Goal: Find specific page/section: Find specific page/section

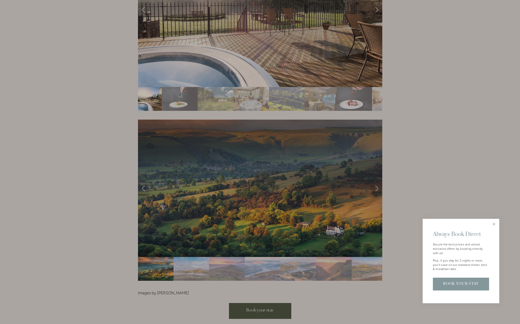
scroll to position [940, 0]
click at [377, 176] on div at bounding box center [260, 162] width 520 height 324
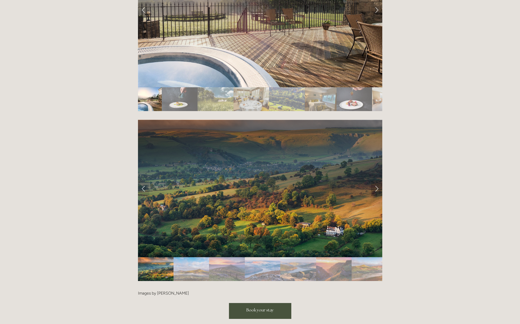
click at [377, 181] on link "Next Slide" at bounding box center [376, 188] width 11 height 15
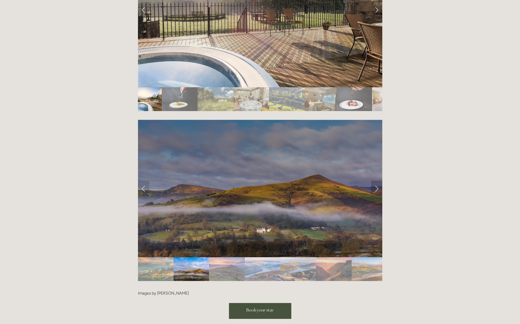
click at [376, 181] on link "Next Slide" at bounding box center [376, 188] width 11 height 15
click at [375, 181] on link "Next Slide" at bounding box center [376, 188] width 11 height 15
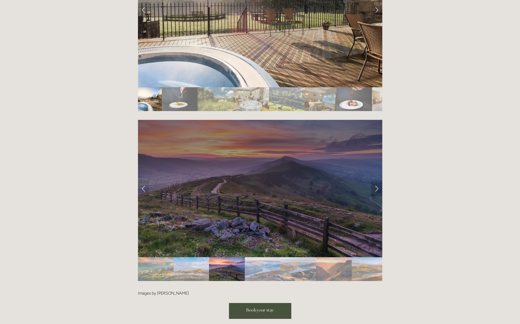
click at [375, 181] on link "Next Slide" at bounding box center [376, 188] width 11 height 15
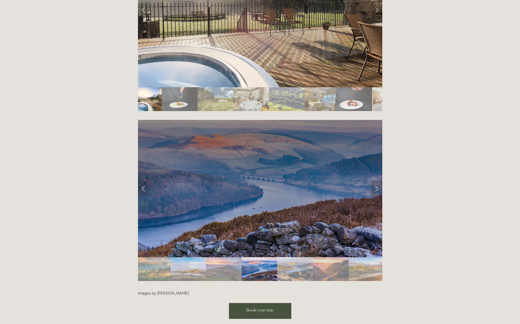
click at [375, 181] on link "Next Slide" at bounding box center [376, 188] width 11 height 15
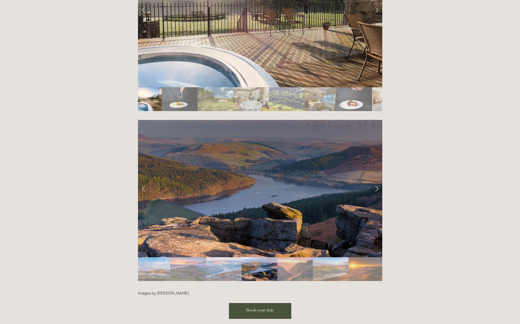
click at [375, 181] on link "Next Slide" at bounding box center [376, 188] width 11 height 15
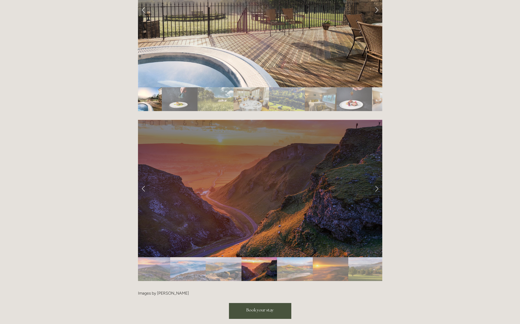
click at [375, 181] on link "Next Slide" at bounding box center [376, 188] width 11 height 15
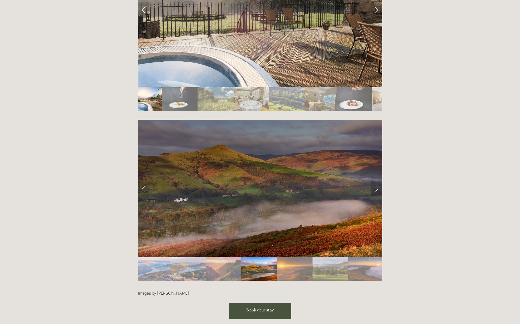
click at [375, 181] on link "Next Slide" at bounding box center [376, 188] width 11 height 15
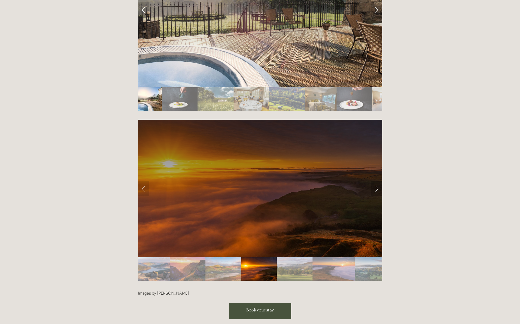
click at [375, 181] on link "Next Slide" at bounding box center [376, 188] width 11 height 15
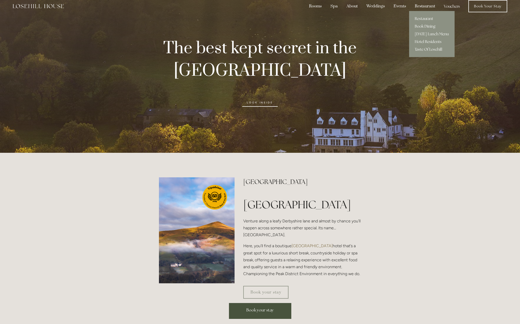
scroll to position [8, 0]
click at [426, 19] on link "Restaurant" at bounding box center [432, 19] width 46 height 8
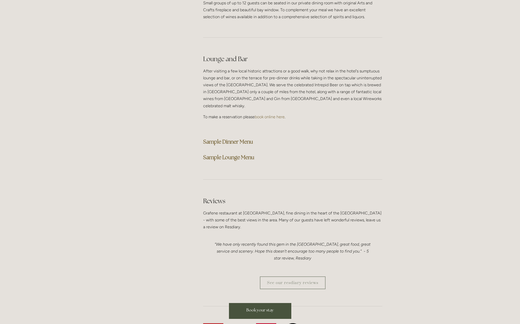
scroll to position [1240, 0]
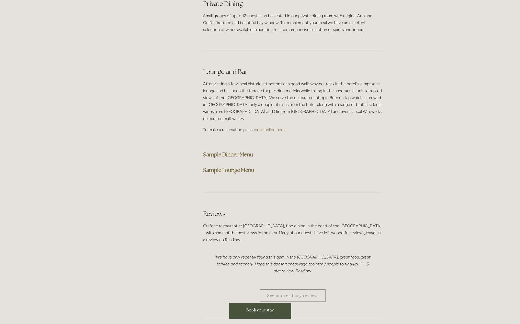
click at [239, 151] on strong "Sample Dinner Menu" at bounding box center [228, 154] width 50 height 7
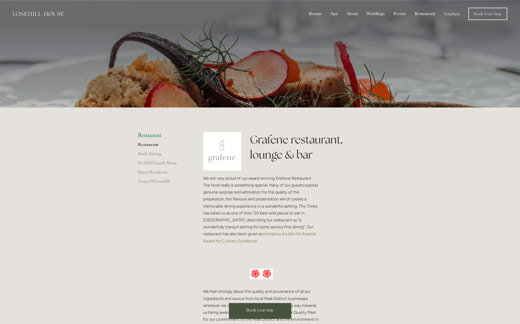
scroll to position [0, 0]
